Goal: Navigation & Orientation: Find specific page/section

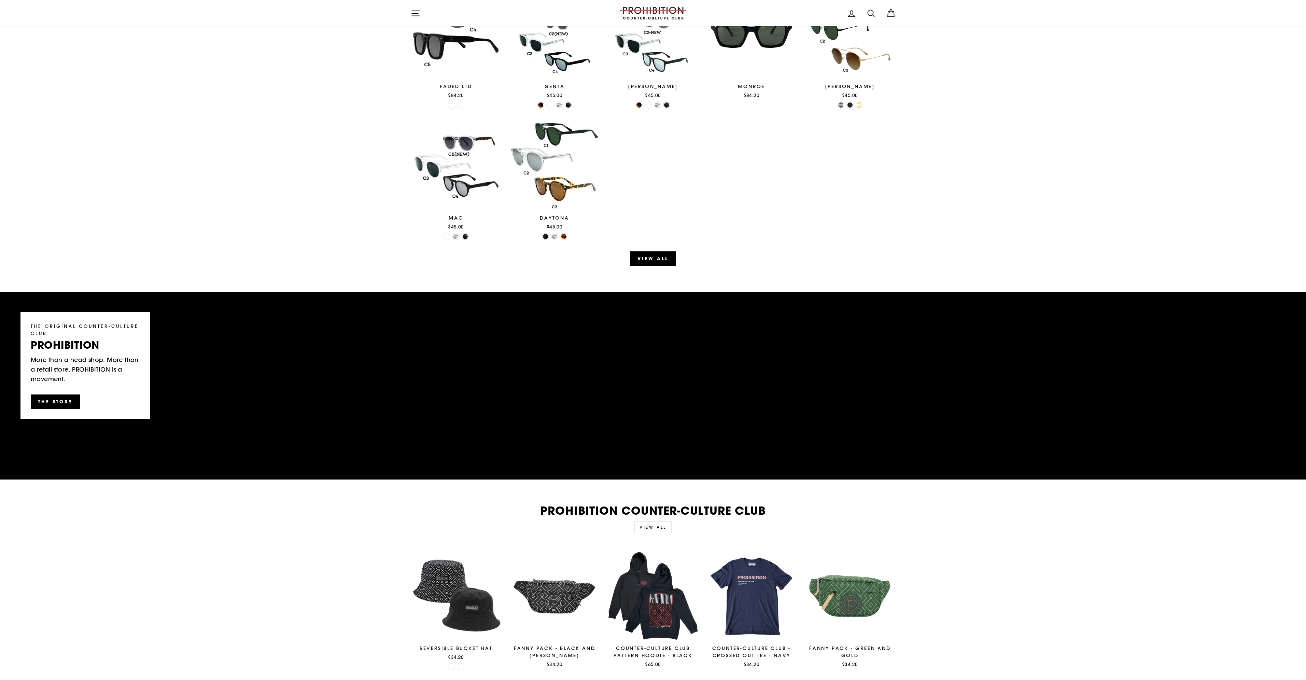
scroll to position [854, 0]
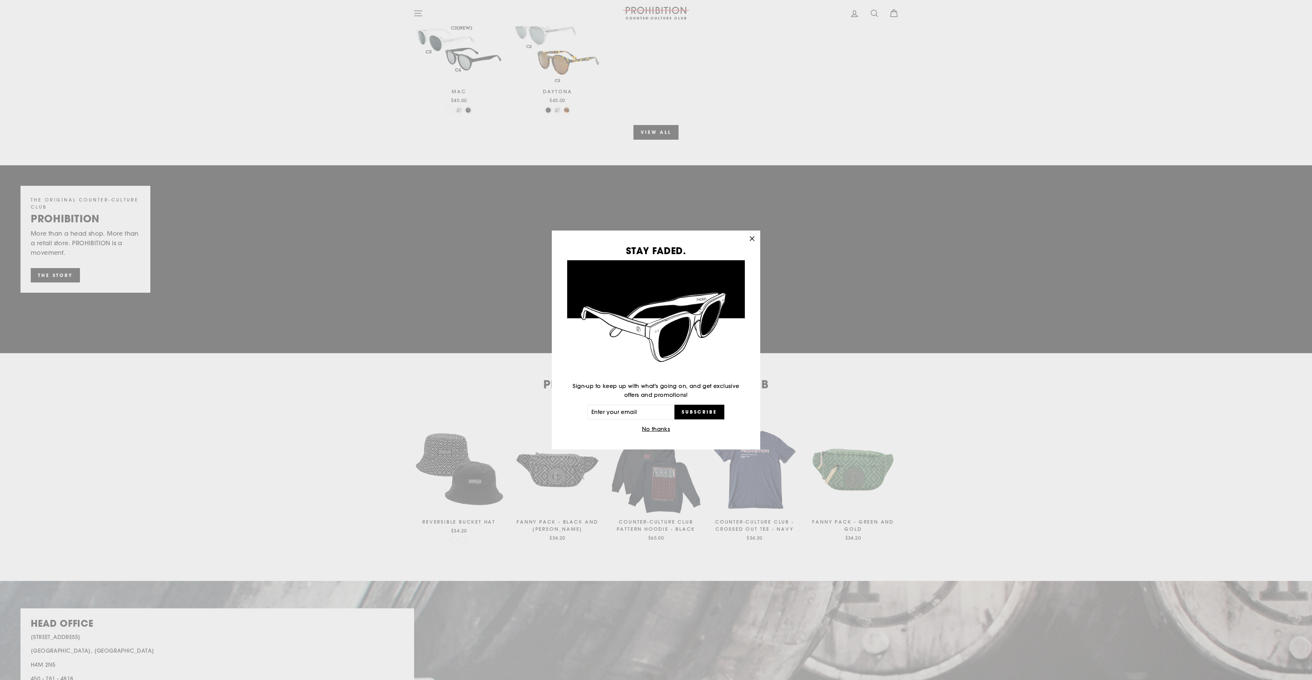
click at [751, 238] on icon "button" at bounding box center [752, 239] width 10 height 10
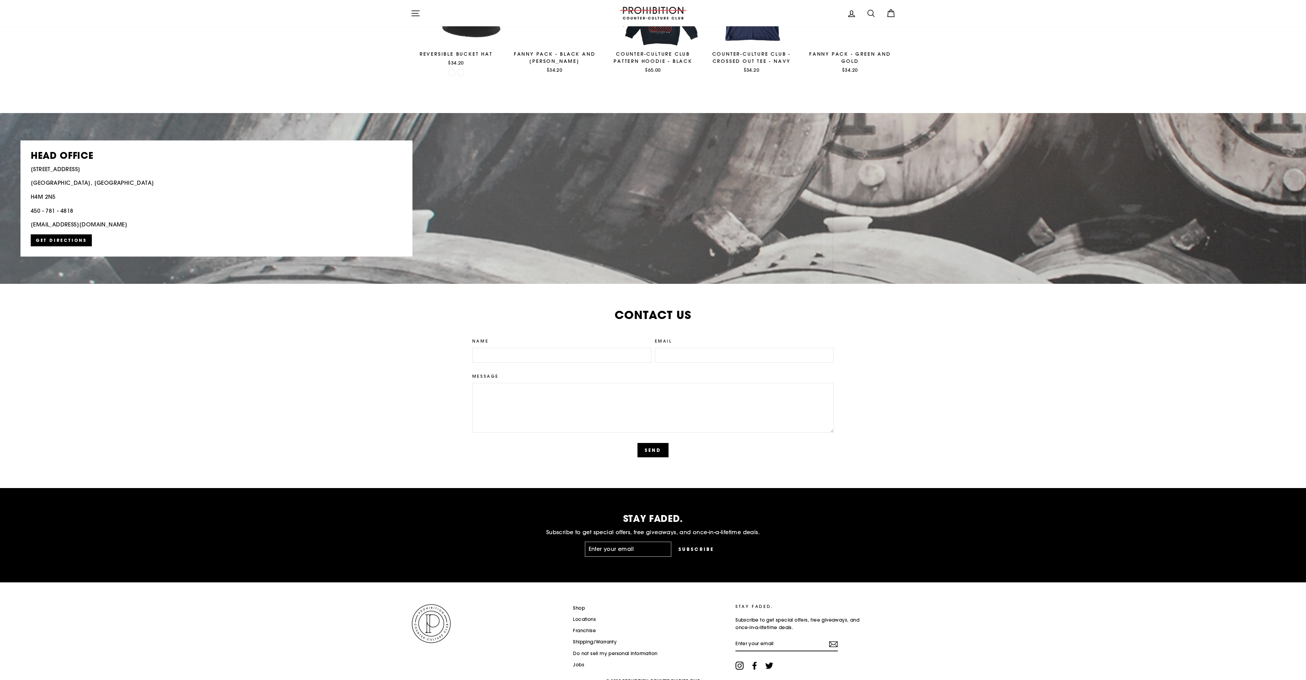
scroll to position [1349, 0]
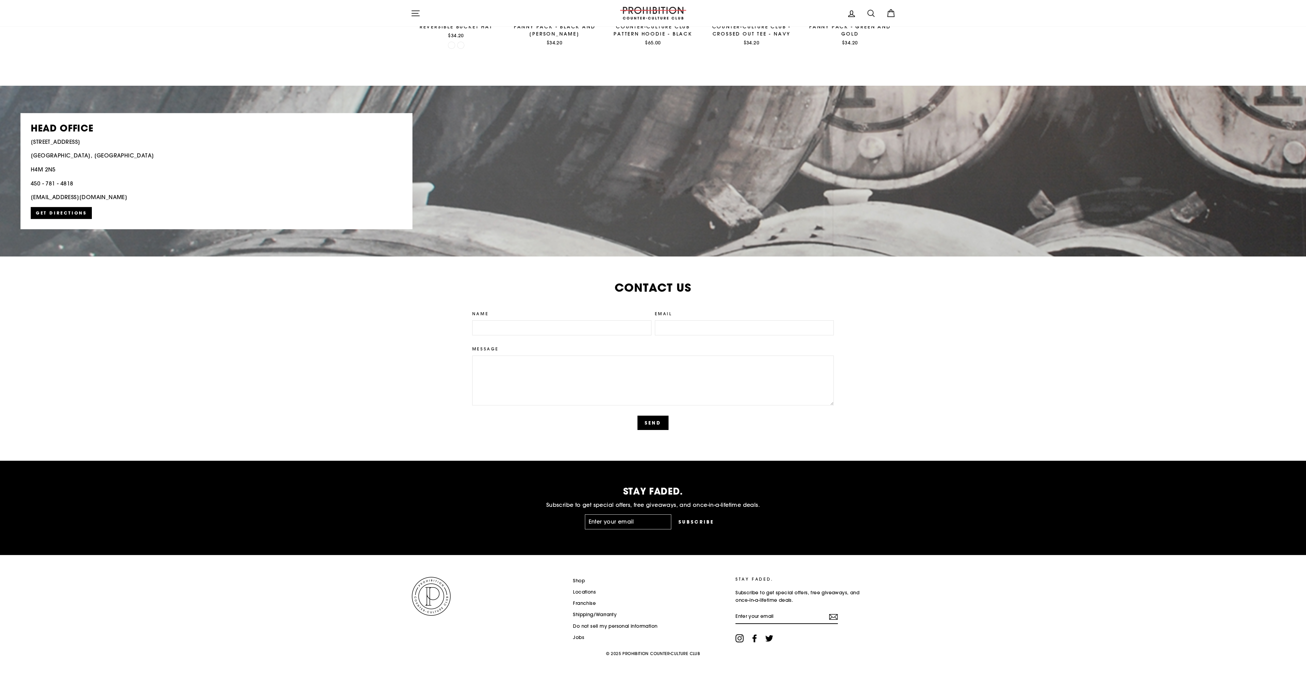
click at [577, 582] on link "Shop" at bounding box center [579, 581] width 12 height 10
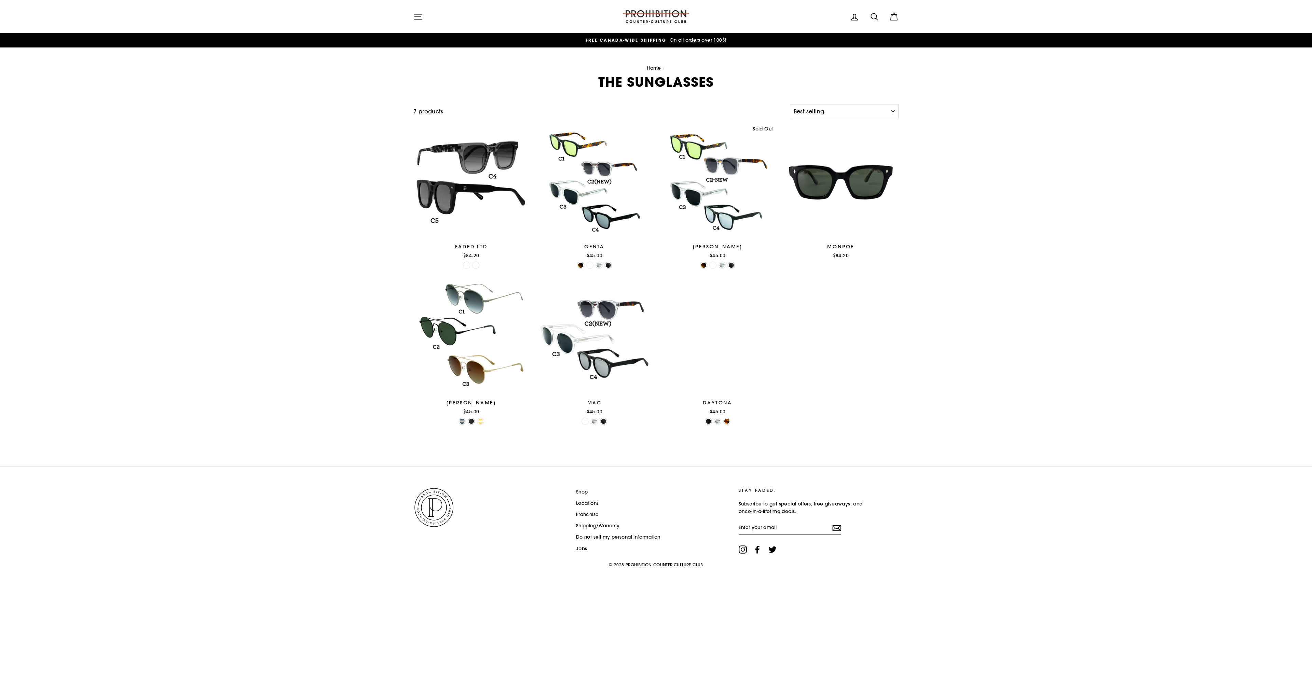
select select "best-selling"
click at [420, 14] on icon "button" at bounding box center [418, 16] width 8 height 5
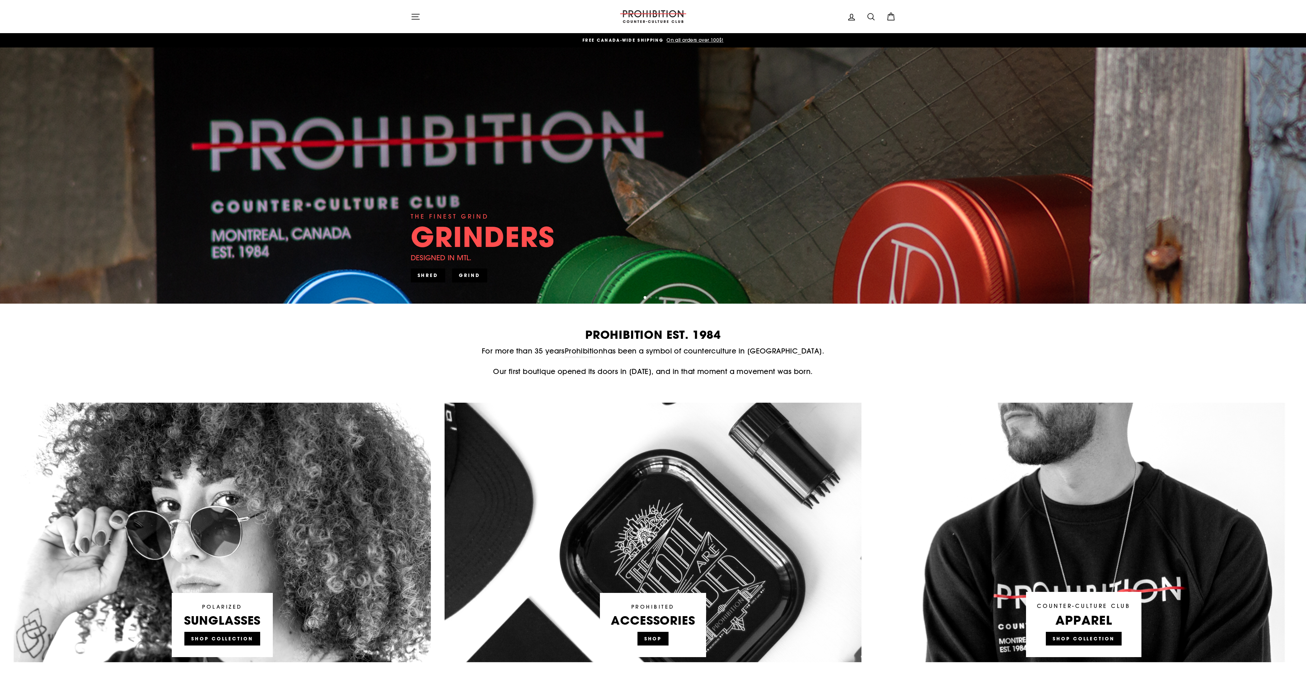
click at [654, 638] on link at bounding box center [653, 533] width 417 height 260
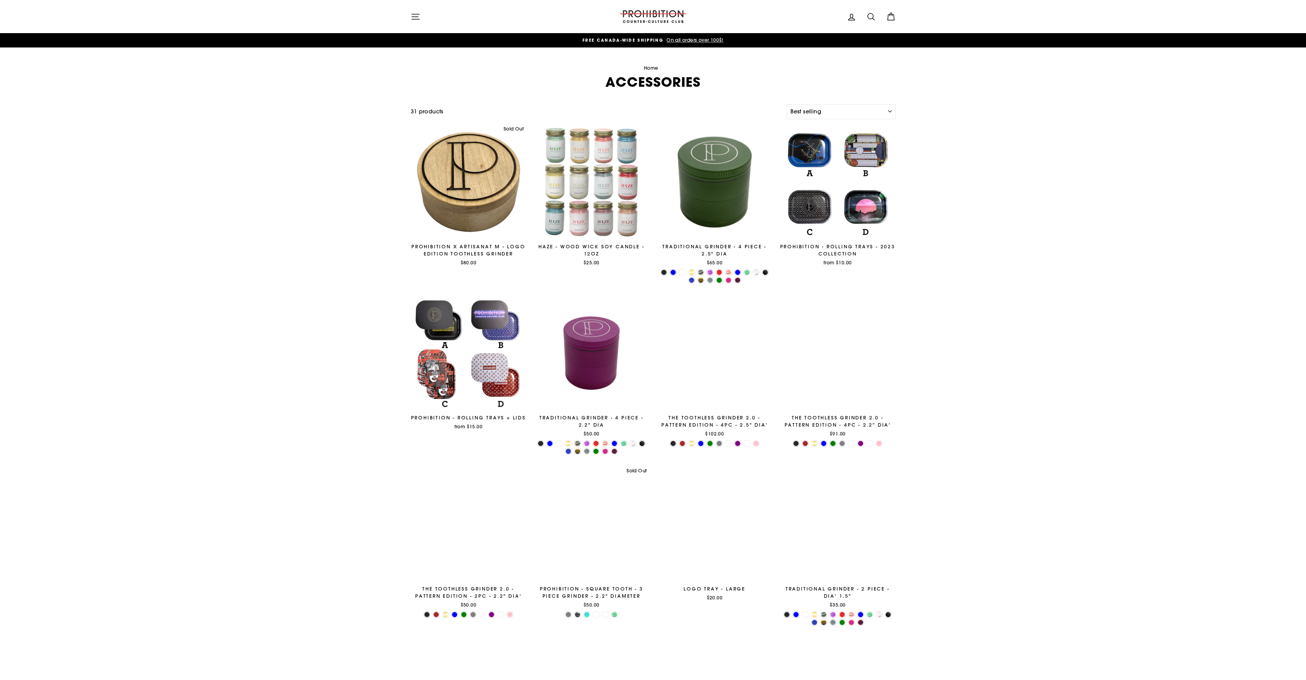
select select "best-selling"
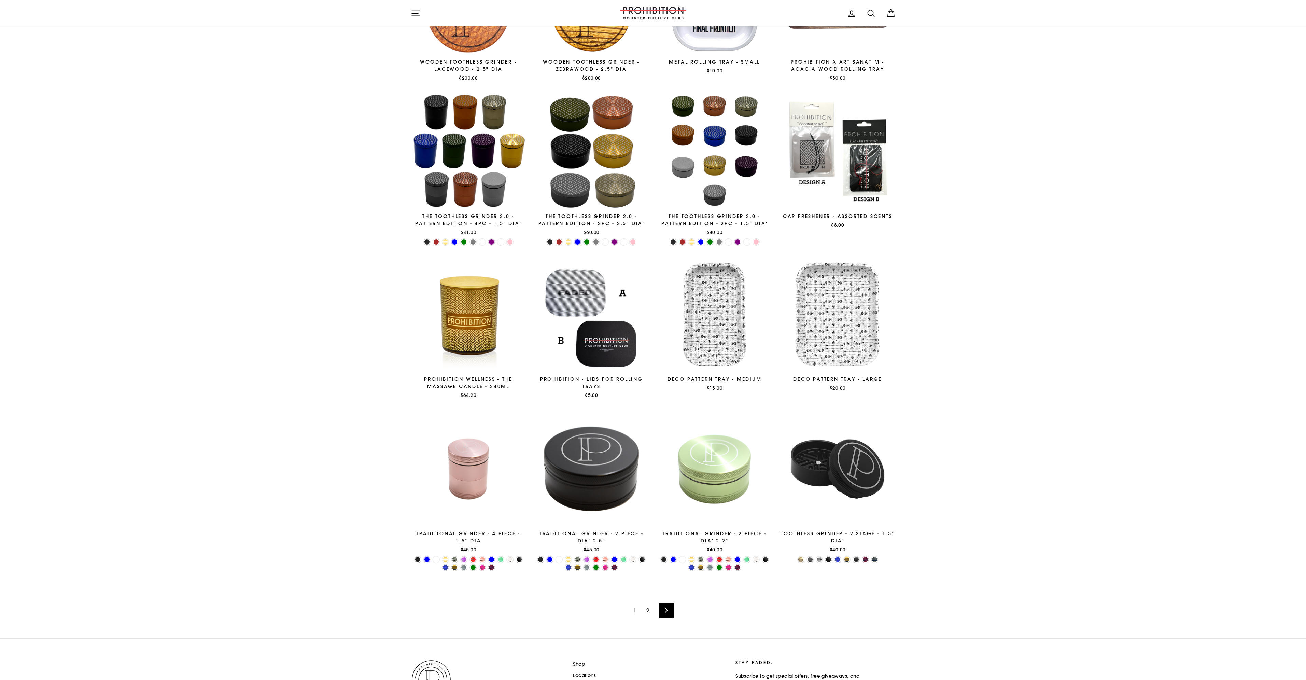
scroll to position [781, 0]
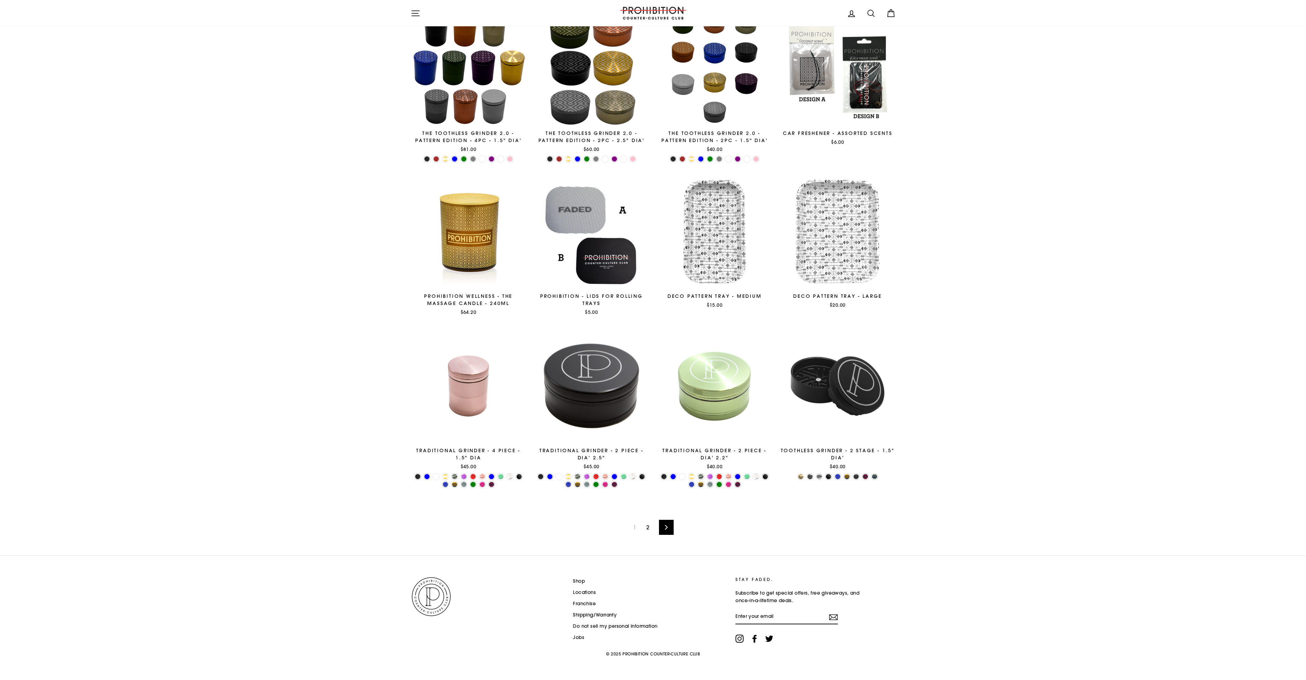
click at [645, 525] on link "2" at bounding box center [647, 527] width 11 height 11
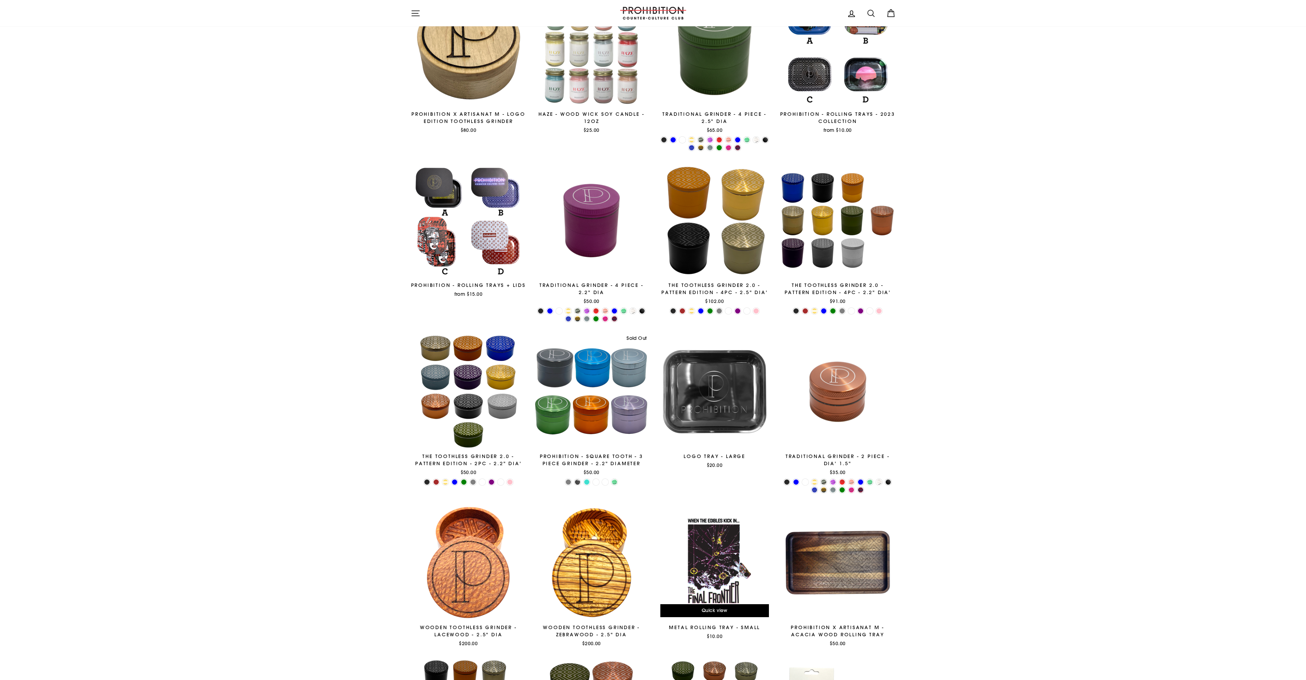
scroll to position [0, 0]
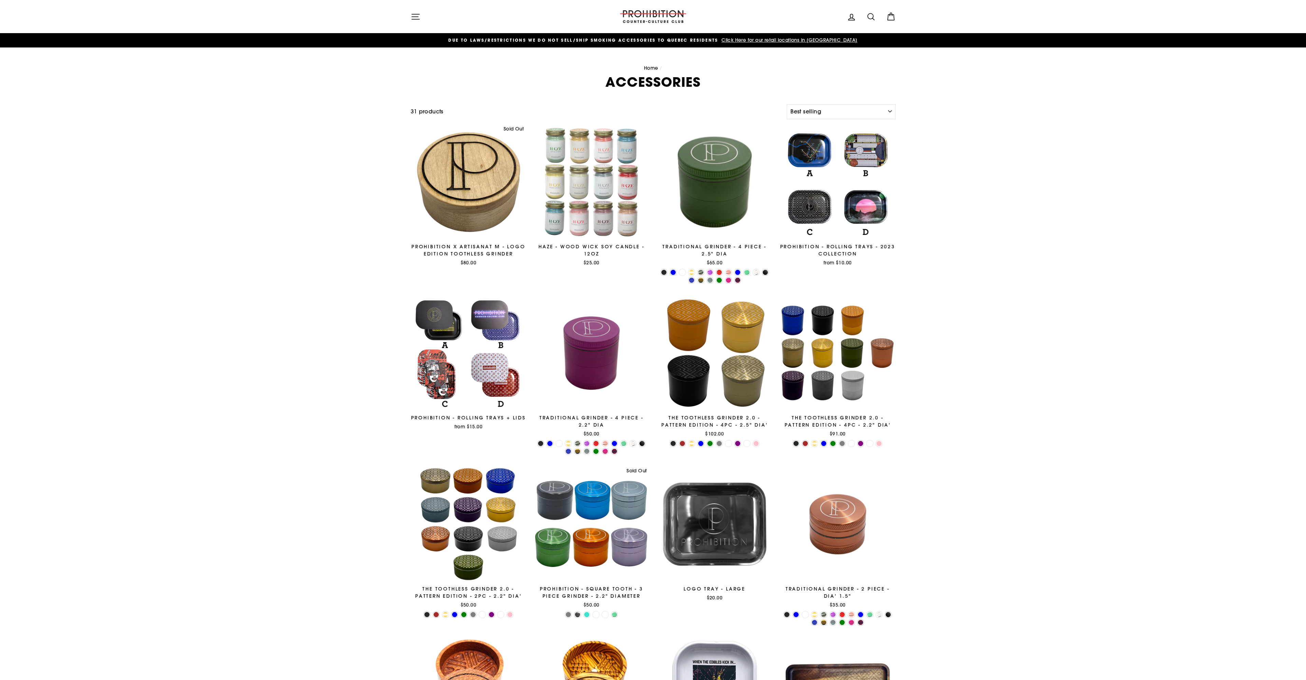
click at [773, 41] on span "Click Here for our retail locations in [GEOGRAPHIC_DATA]" at bounding box center [789, 40] width 138 height 6
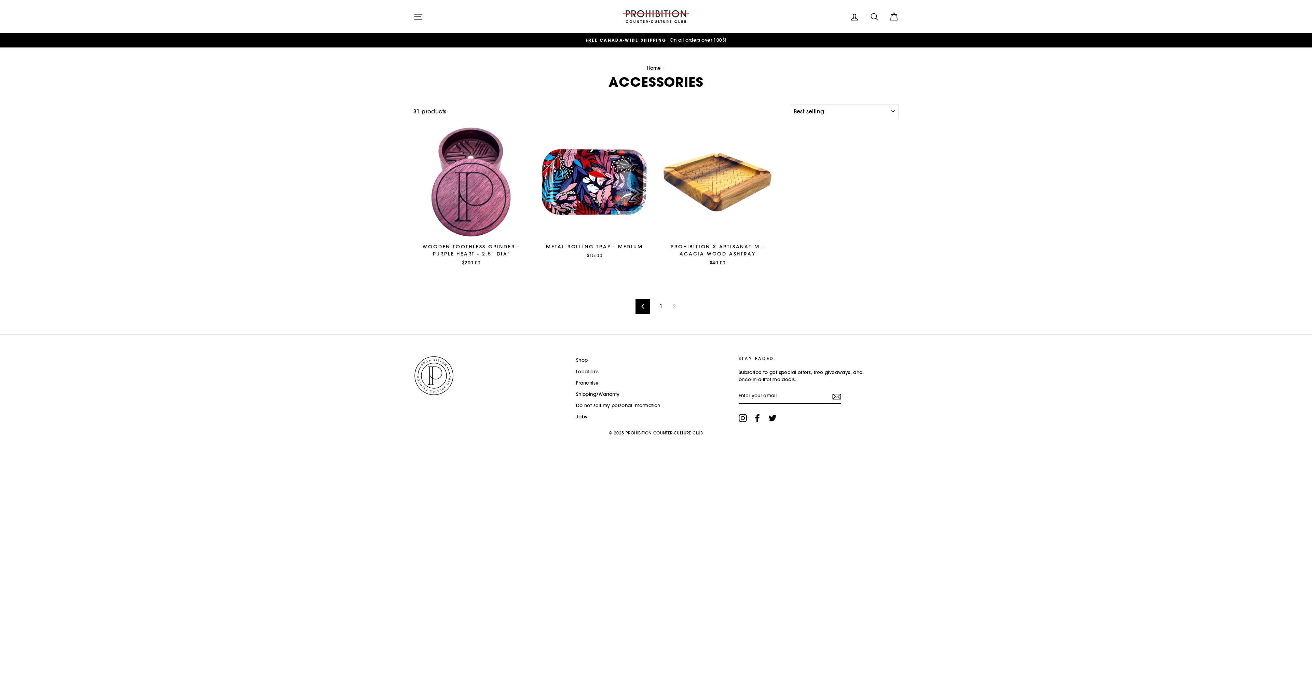
select select "best-selling"
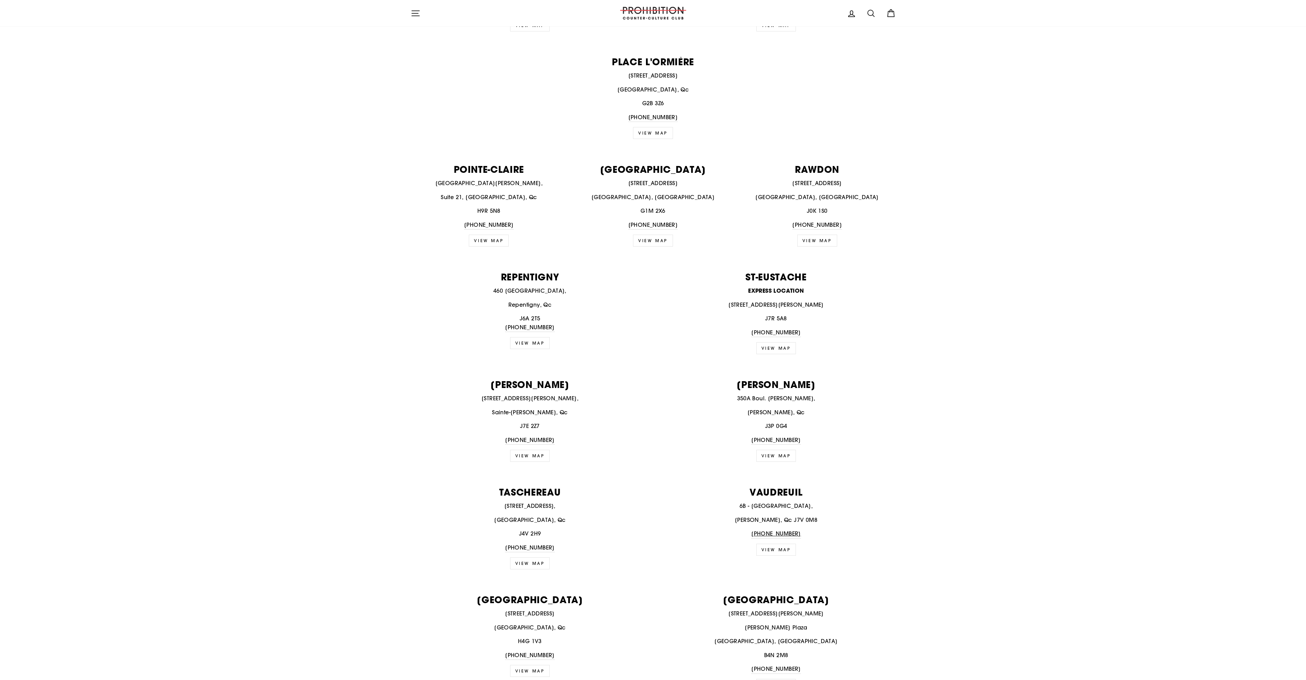
scroll to position [717, 0]
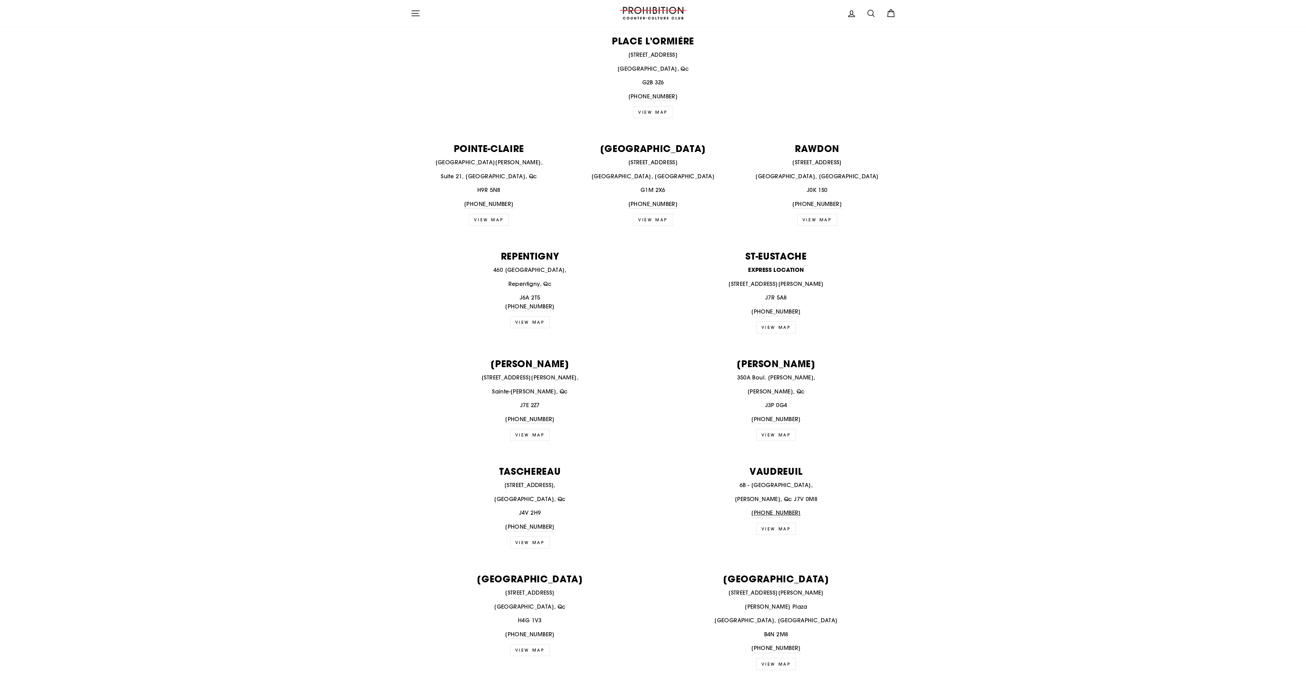
click at [789, 526] on link "VIEW MAP" at bounding box center [777, 529] width 40 height 12
